Goal: Information Seeking & Learning: Learn about a topic

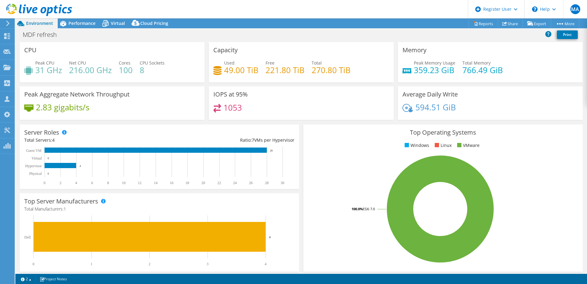
select select "USD"
click at [81, 23] on span "Performance" at bounding box center [81, 23] width 27 height 6
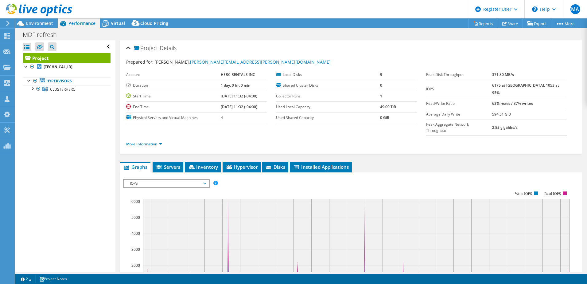
click at [139, 180] on span "IOPS" at bounding box center [166, 183] width 79 height 7
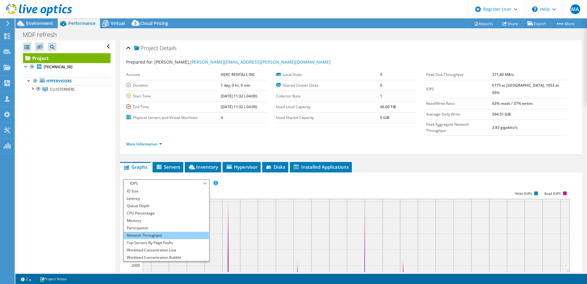
scroll to position [22, 0]
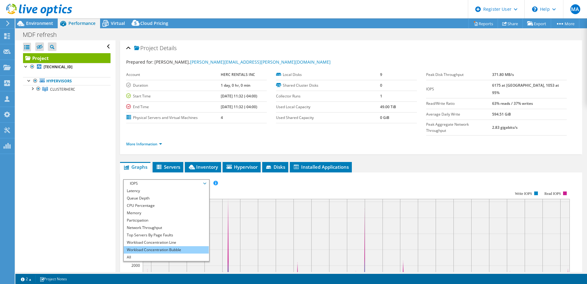
click at [152, 246] on li "Workload Concentration Bubble" at bounding box center [166, 249] width 85 height 7
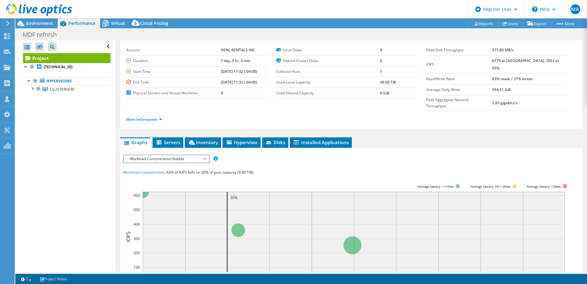
scroll to position [61, 0]
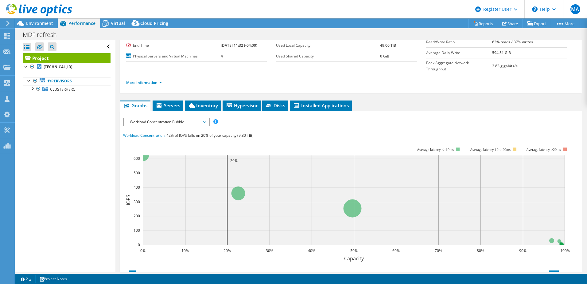
click at [190, 118] on span "Workload Concentration Bubble" at bounding box center [166, 121] width 79 height 7
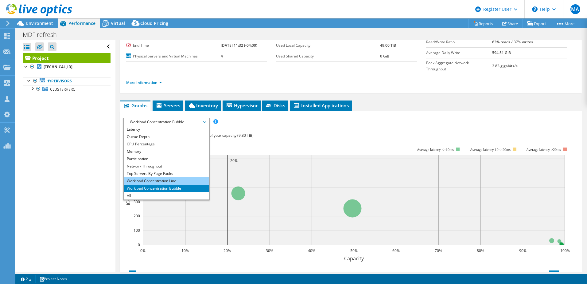
click at [159, 177] on li "Workload Concentration Line" at bounding box center [166, 180] width 85 height 7
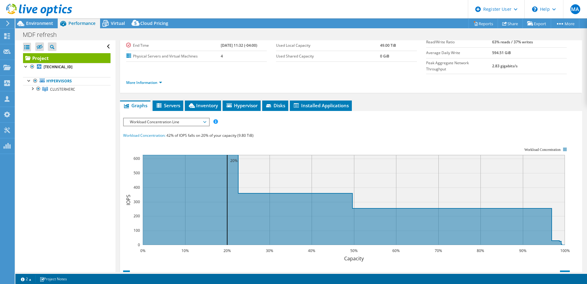
click at [156, 118] on span "Workload Concentration Line" at bounding box center [166, 121] width 79 height 7
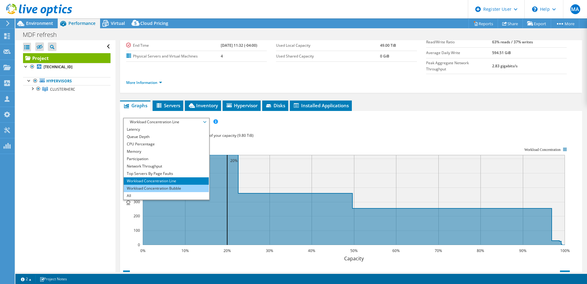
click at [147, 185] on li "Workload Concentration Bubble" at bounding box center [166, 188] width 85 height 7
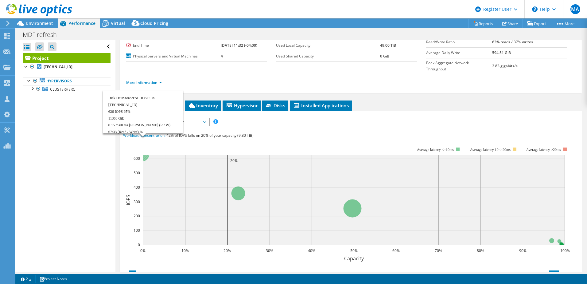
click at [146, 148] on circle at bounding box center [142, 154] width 13 height 13
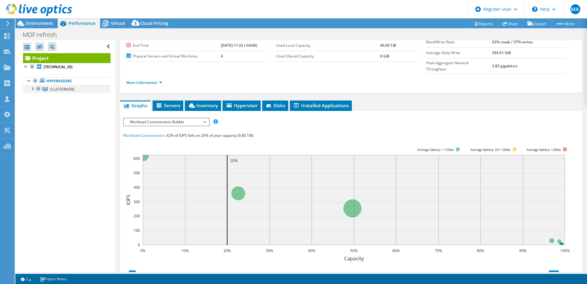
click at [32, 89] on div at bounding box center [32, 88] width 6 height 6
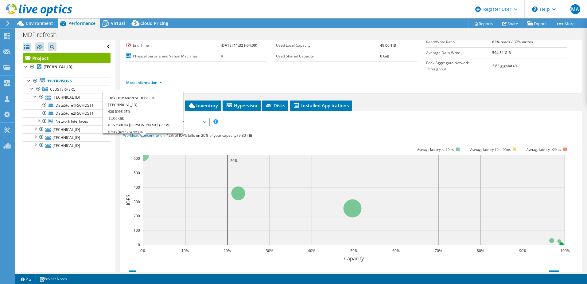
click at [146, 148] on circle at bounding box center [142, 154] width 13 height 13
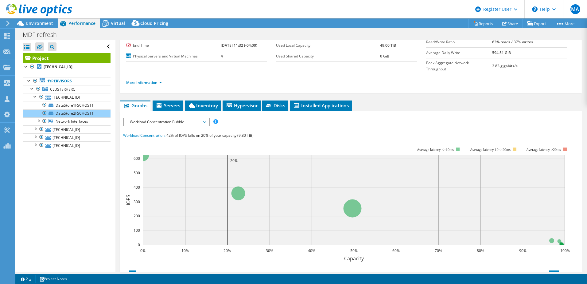
click at [180, 118] on span "Workload Concentration Bubble" at bounding box center [166, 121] width 79 height 7
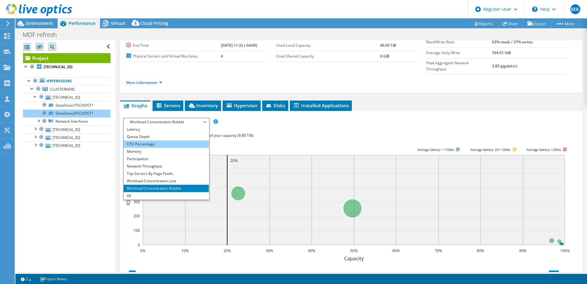
click at [178, 140] on li "CPU Percentage" at bounding box center [166, 143] width 85 height 7
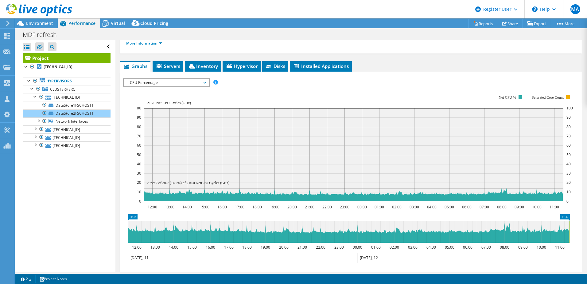
scroll to position [90, 0]
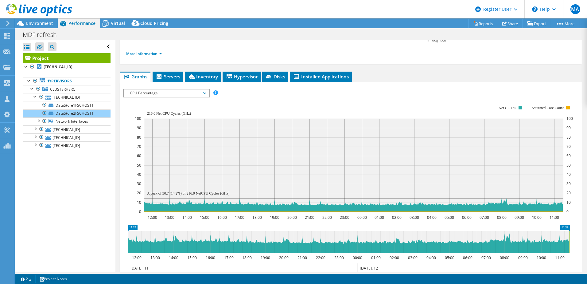
click at [205, 89] on span "CPU Percentage" at bounding box center [166, 92] width 79 height 7
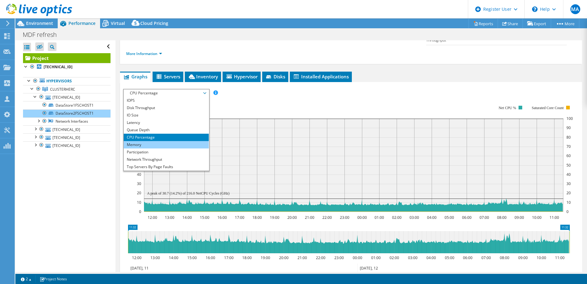
click at [157, 141] on li "Memory" at bounding box center [166, 144] width 85 height 7
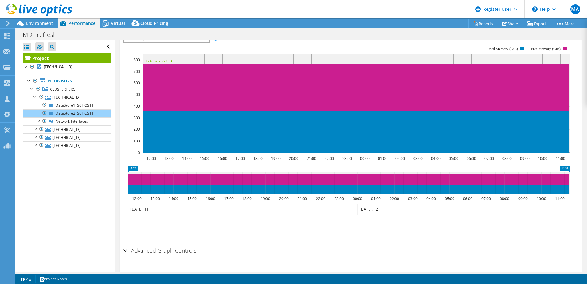
scroll to position [147, 0]
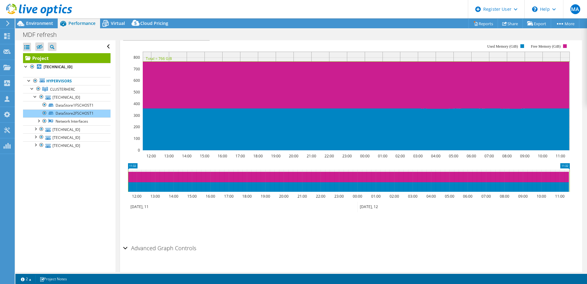
click at [145, 242] on h2 "Advanced Graph Controls" at bounding box center [159, 248] width 73 height 12
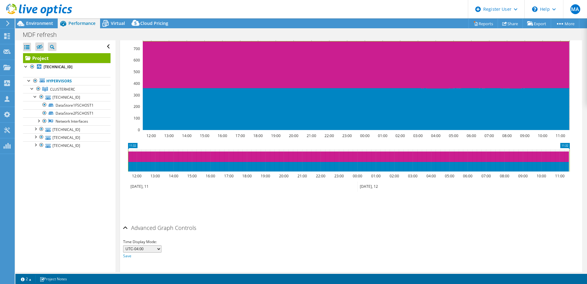
scroll to position [168, 0]
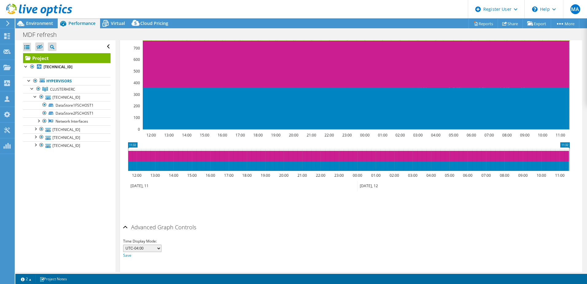
click at [161, 244] on select "UTC-12:00 UTC-11:00 UTC-10:00 UTC-09:30 UTC-09:00 UTC-08:00 UTC-07:00 UTC-06:00…" at bounding box center [142, 247] width 38 height 7
click at [198, 238] on div "Time Display Mode: UTC-12:00 UTC-11:00 UTC-10:00 UTC-09:30 UTC-09:00 UTC-08:00 …" at bounding box center [351, 248] width 456 height 21
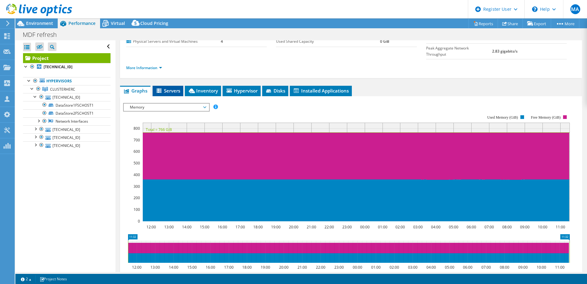
scroll to position [76, 0]
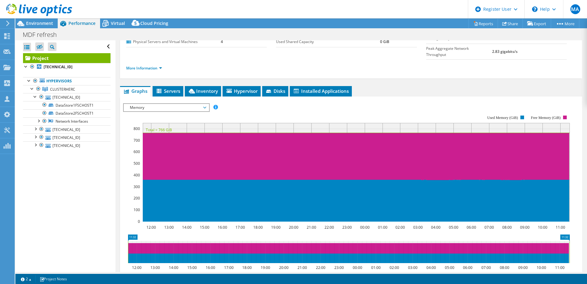
click at [159, 104] on span "Memory" at bounding box center [166, 107] width 79 height 7
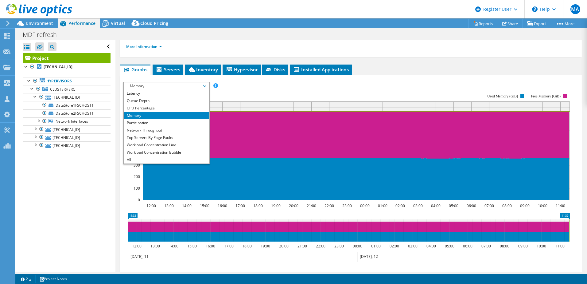
scroll to position [107, 0]
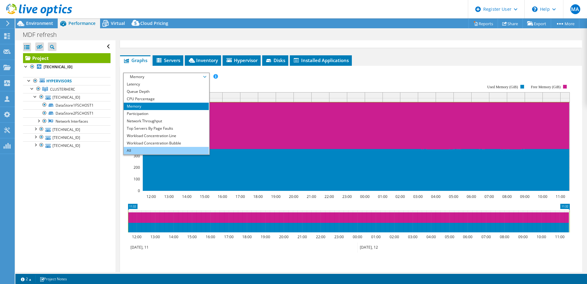
click at [157, 147] on li "All" at bounding box center [166, 150] width 85 height 7
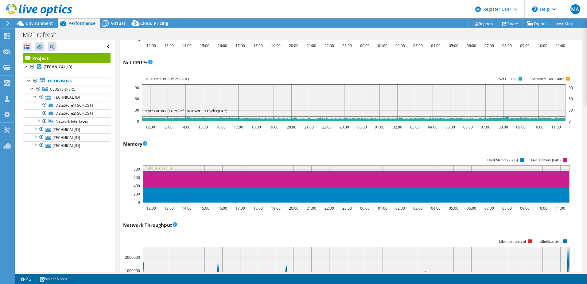
scroll to position [553, 0]
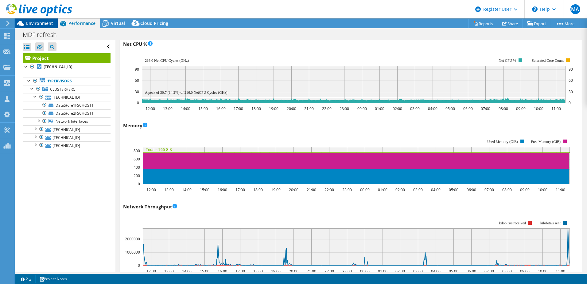
click at [53, 22] on span "Environment" at bounding box center [39, 23] width 27 height 6
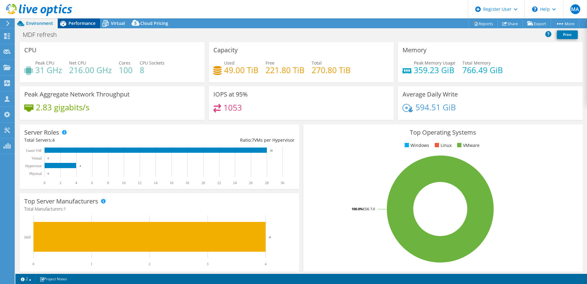
click at [72, 25] on span "Performance" at bounding box center [81, 23] width 27 height 6
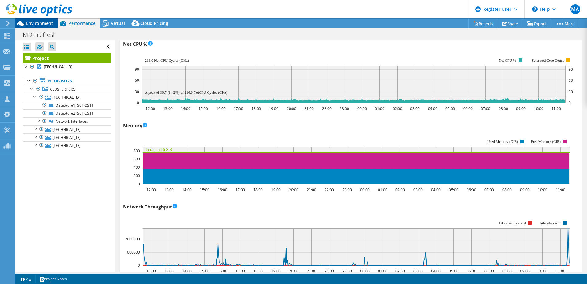
click at [43, 21] on span "Environment" at bounding box center [39, 23] width 27 height 6
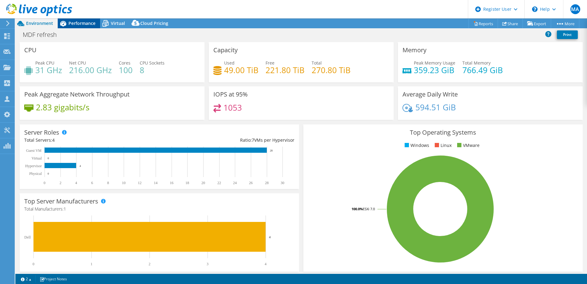
click at [78, 22] on span "Performance" at bounding box center [81, 23] width 27 height 6
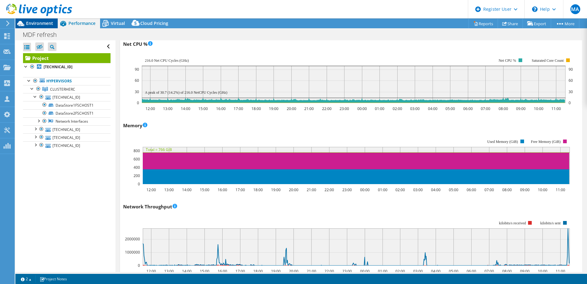
click at [55, 23] on div "Environment" at bounding box center [36, 23] width 42 height 10
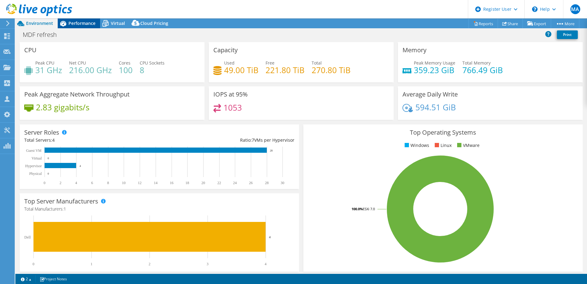
click at [88, 26] on div "Performance" at bounding box center [79, 23] width 42 height 10
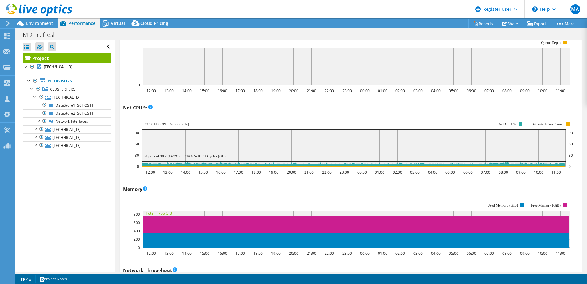
scroll to position [491, 0]
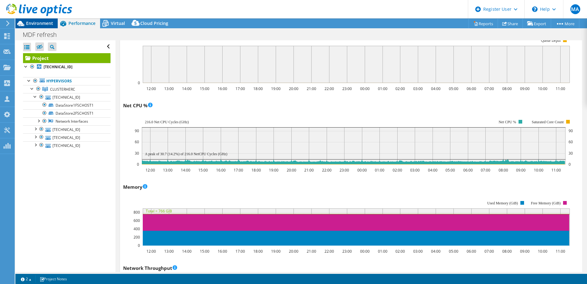
click at [43, 24] on span "Environment" at bounding box center [39, 23] width 27 height 6
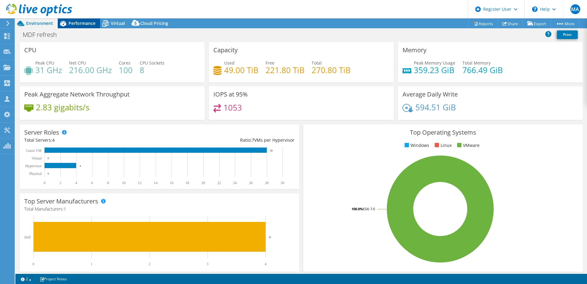
click at [73, 25] on span "Performance" at bounding box center [81, 23] width 27 height 6
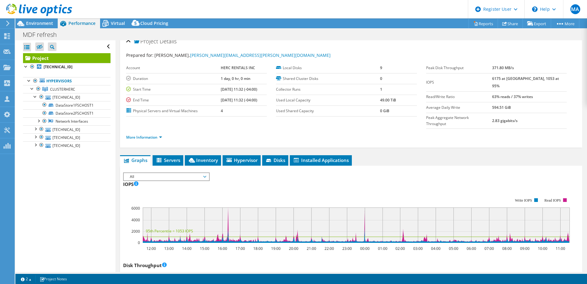
scroll to position [0, 0]
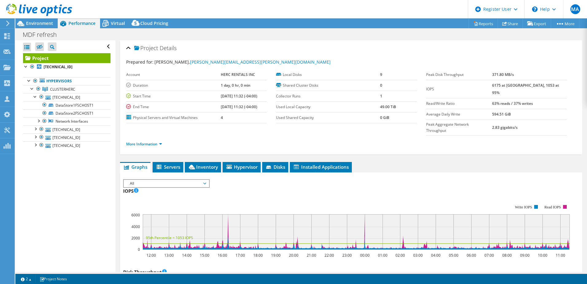
click at [171, 180] on span "All" at bounding box center [166, 183] width 79 height 7
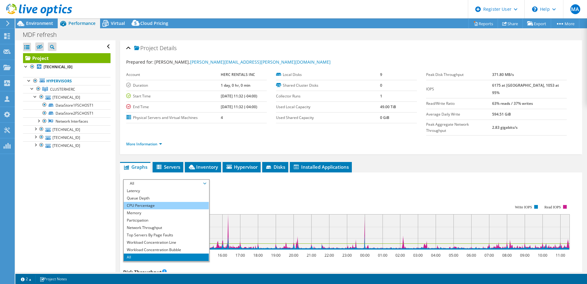
click at [182, 202] on li "CPU Percentage" at bounding box center [166, 205] width 85 height 7
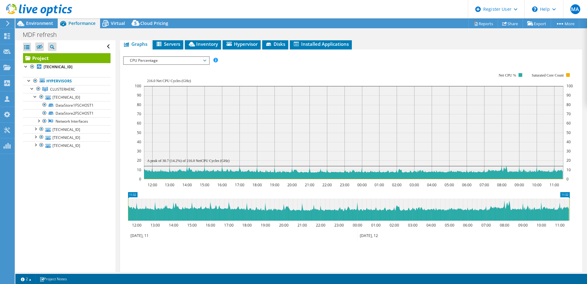
scroll to position [92, 0]
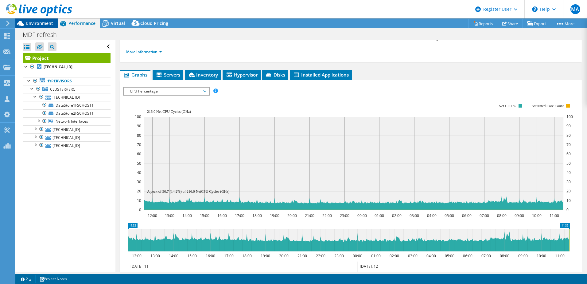
click at [30, 22] on span "Environment" at bounding box center [39, 23] width 27 height 6
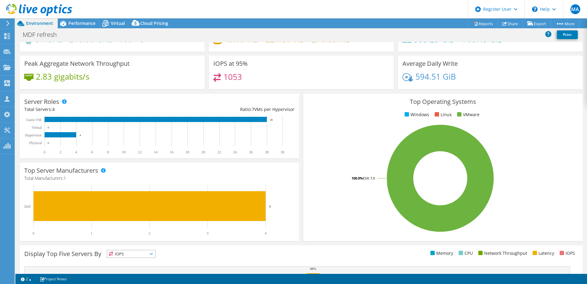
scroll to position [0, 0]
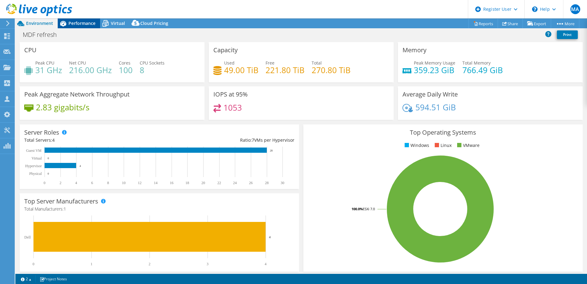
click at [83, 23] on span "Performance" at bounding box center [81, 23] width 27 height 6
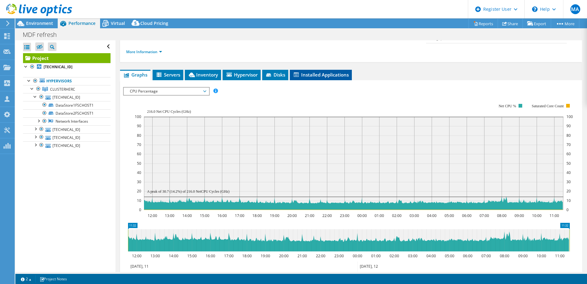
click at [342, 70] on li "Installed Applications" at bounding box center [321, 75] width 62 height 10
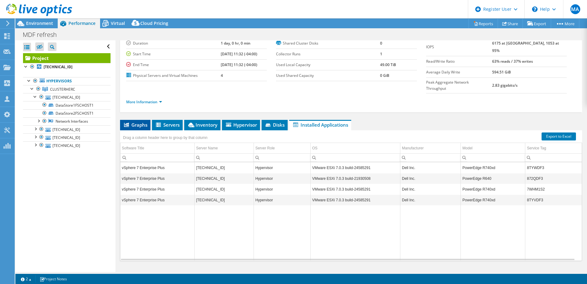
click at [136, 122] on span "Graphs" at bounding box center [135, 125] width 24 height 6
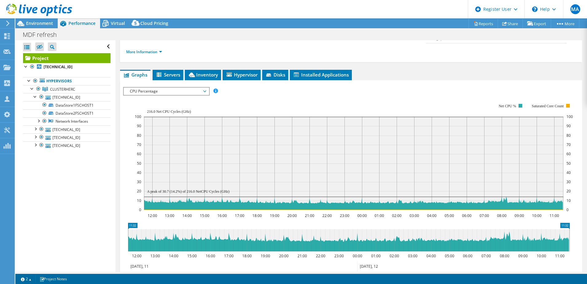
scroll to position [22, 0]
